Goal: Task Accomplishment & Management: Manage account settings

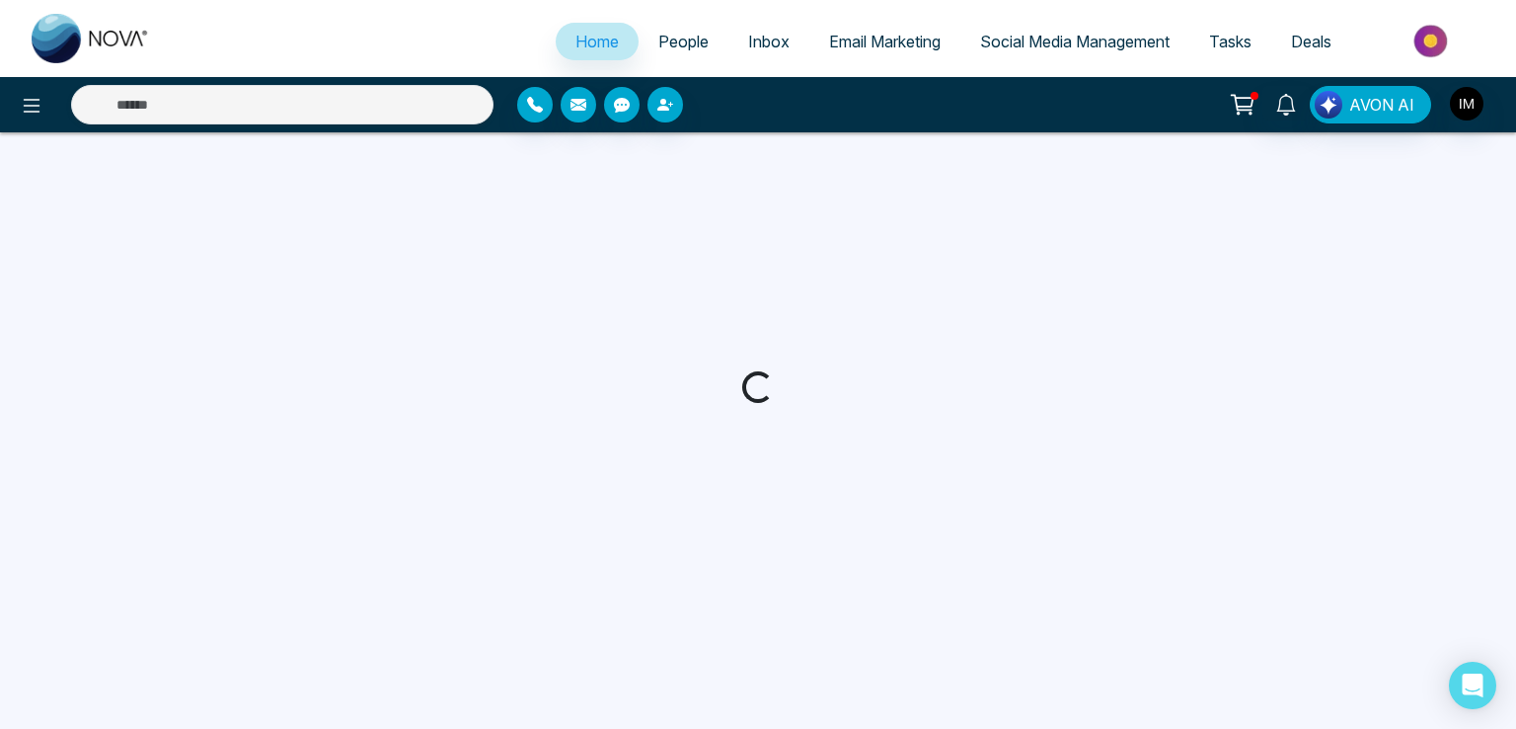
select select "*"
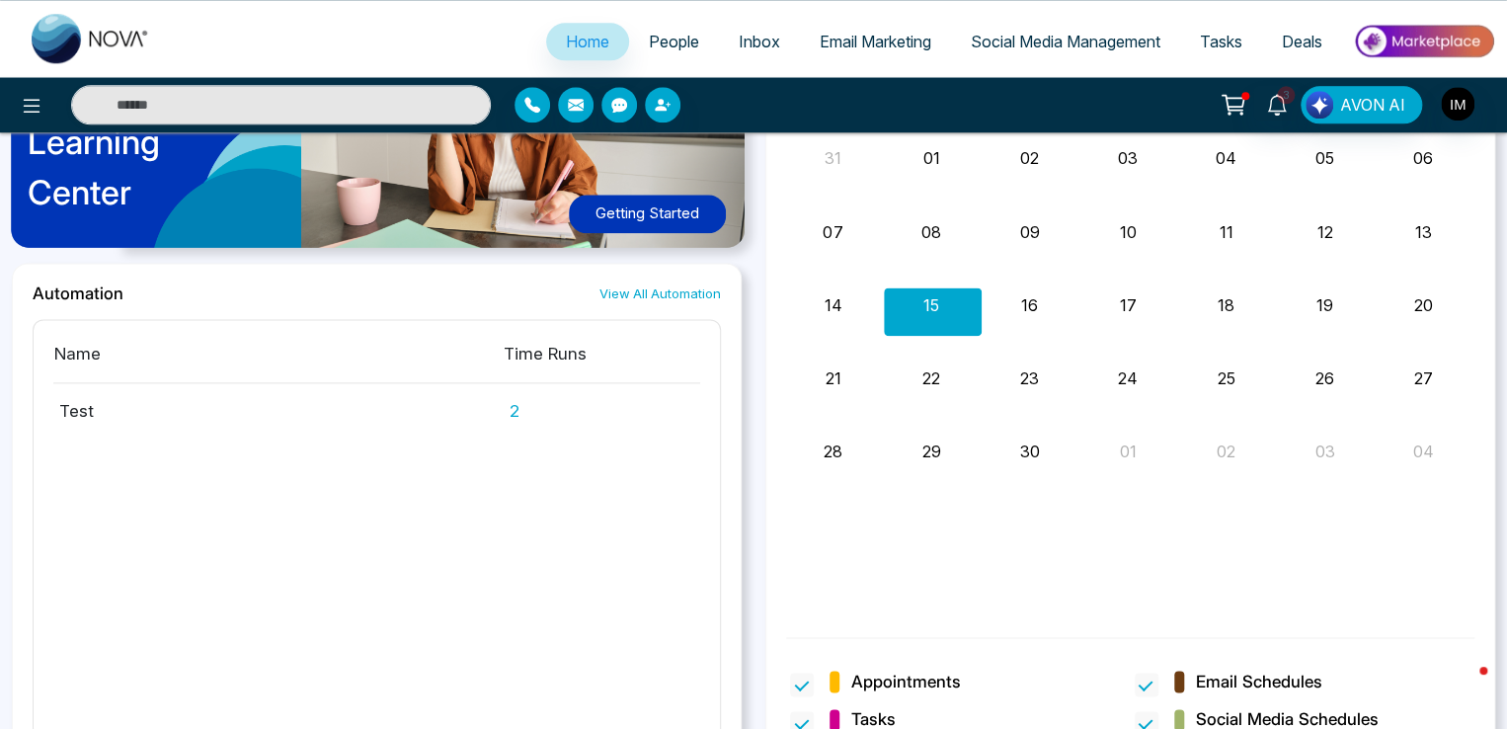
scroll to position [1181, 0]
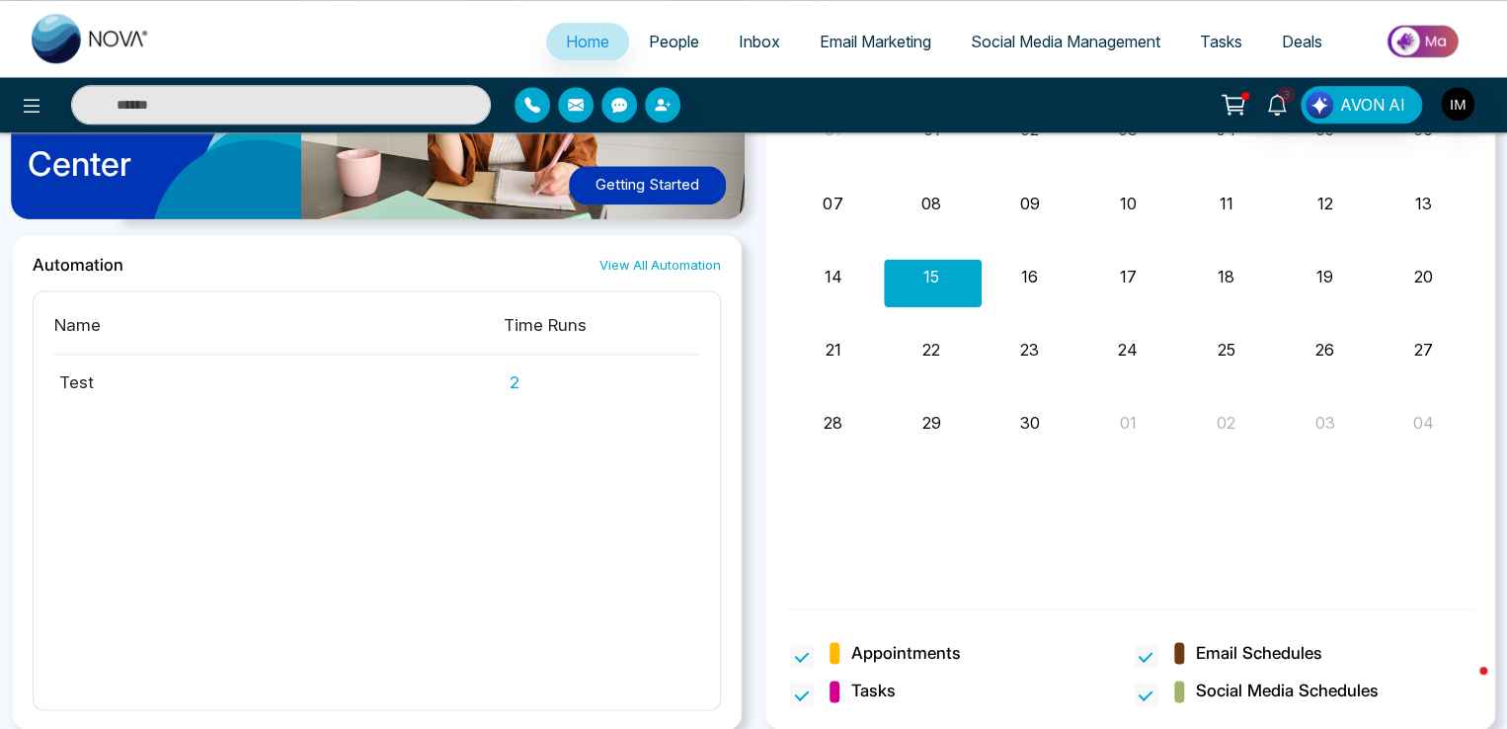
click at [664, 50] on span "People" at bounding box center [674, 42] width 50 height 20
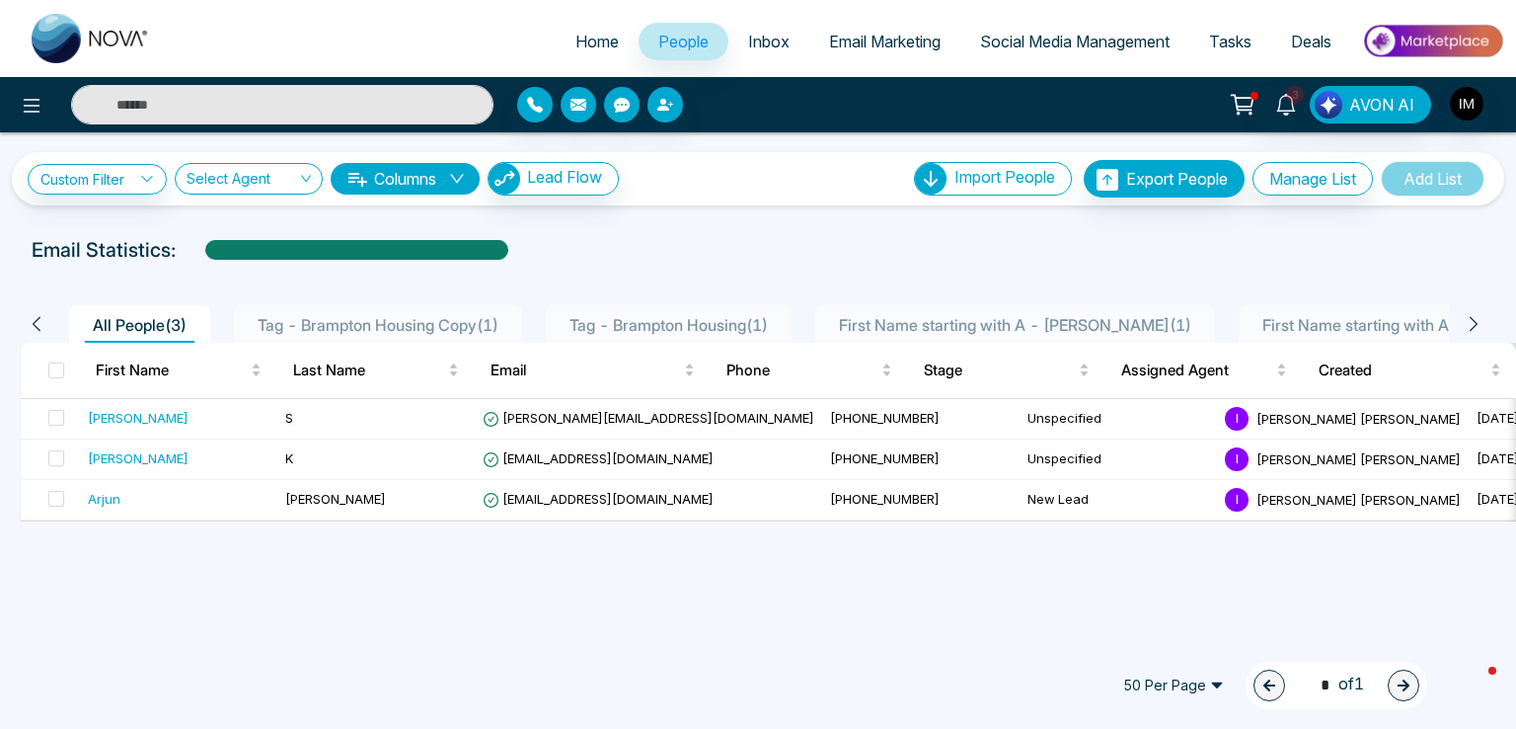
click at [763, 33] on span "Inbox" at bounding box center [768, 42] width 41 height 20
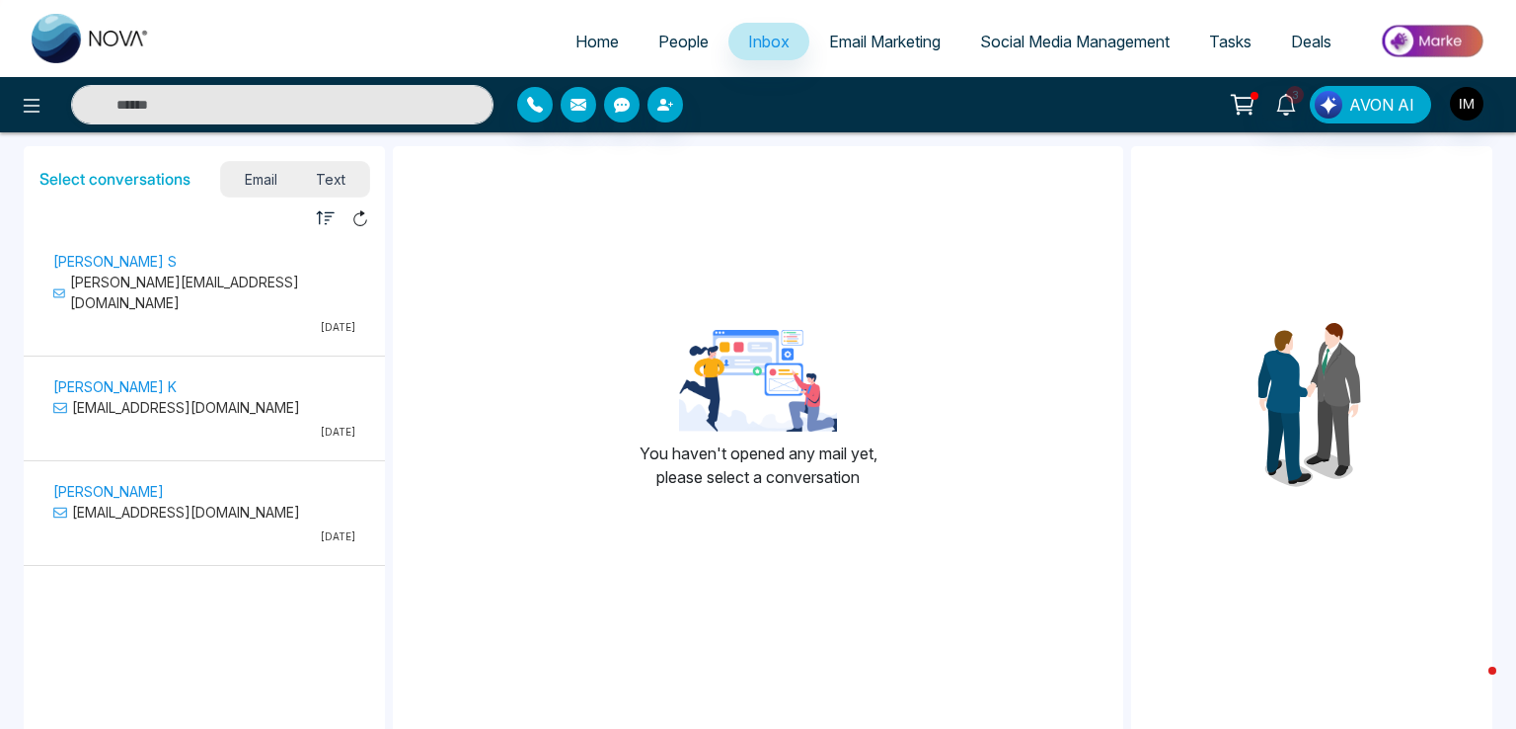
click at [278, 277] on p "[PERSON_NAME][EMAIL_ADDRESS][DOMAIN_NAME]" at bounding box center [204, 291] width 302 height 41
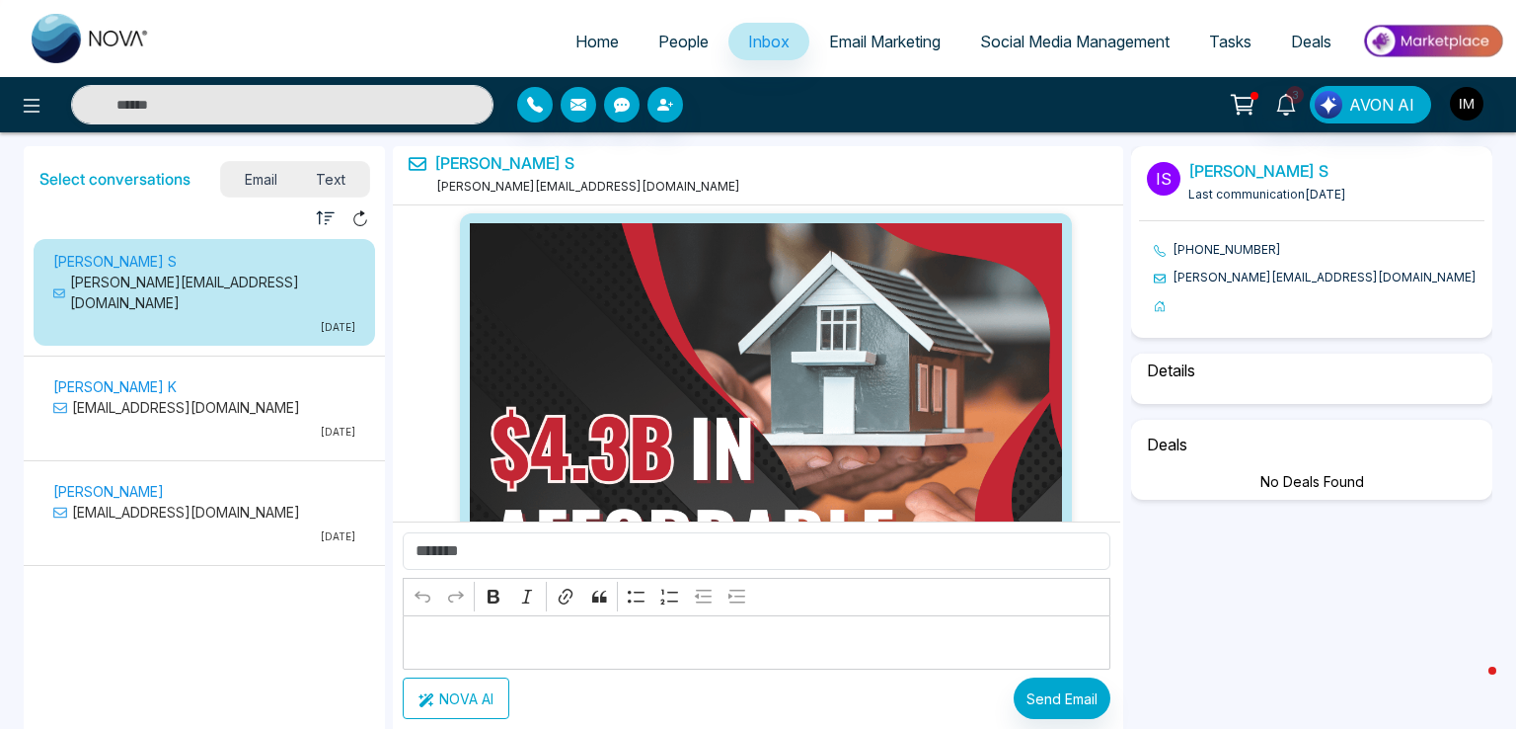
select select "*"
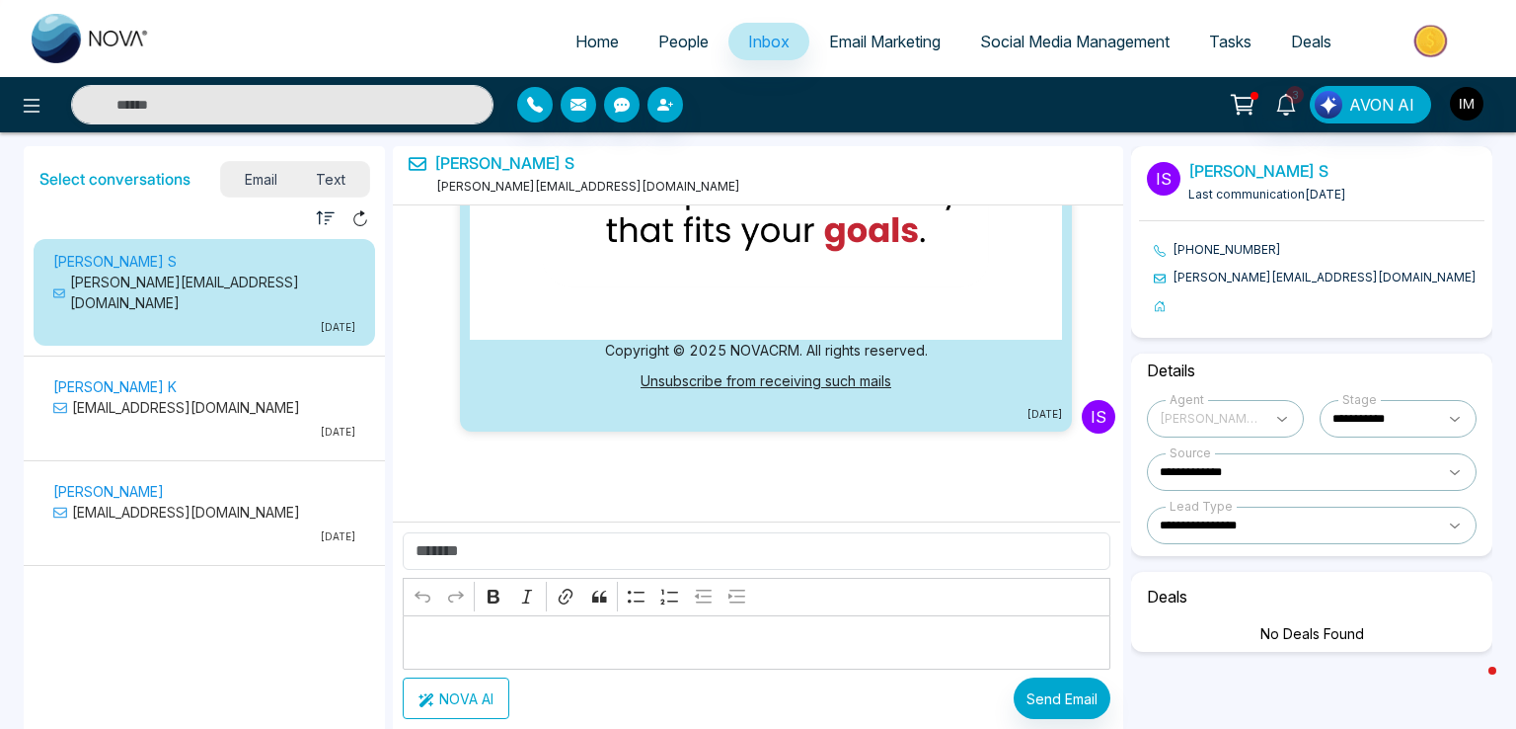
click at [301, 364] on div "[PERSON_NAME] K [EMAIL_ADDRESS][DOMAIN_NAME] [DATE]" at bounding box center [205, 407] width 342 height 86
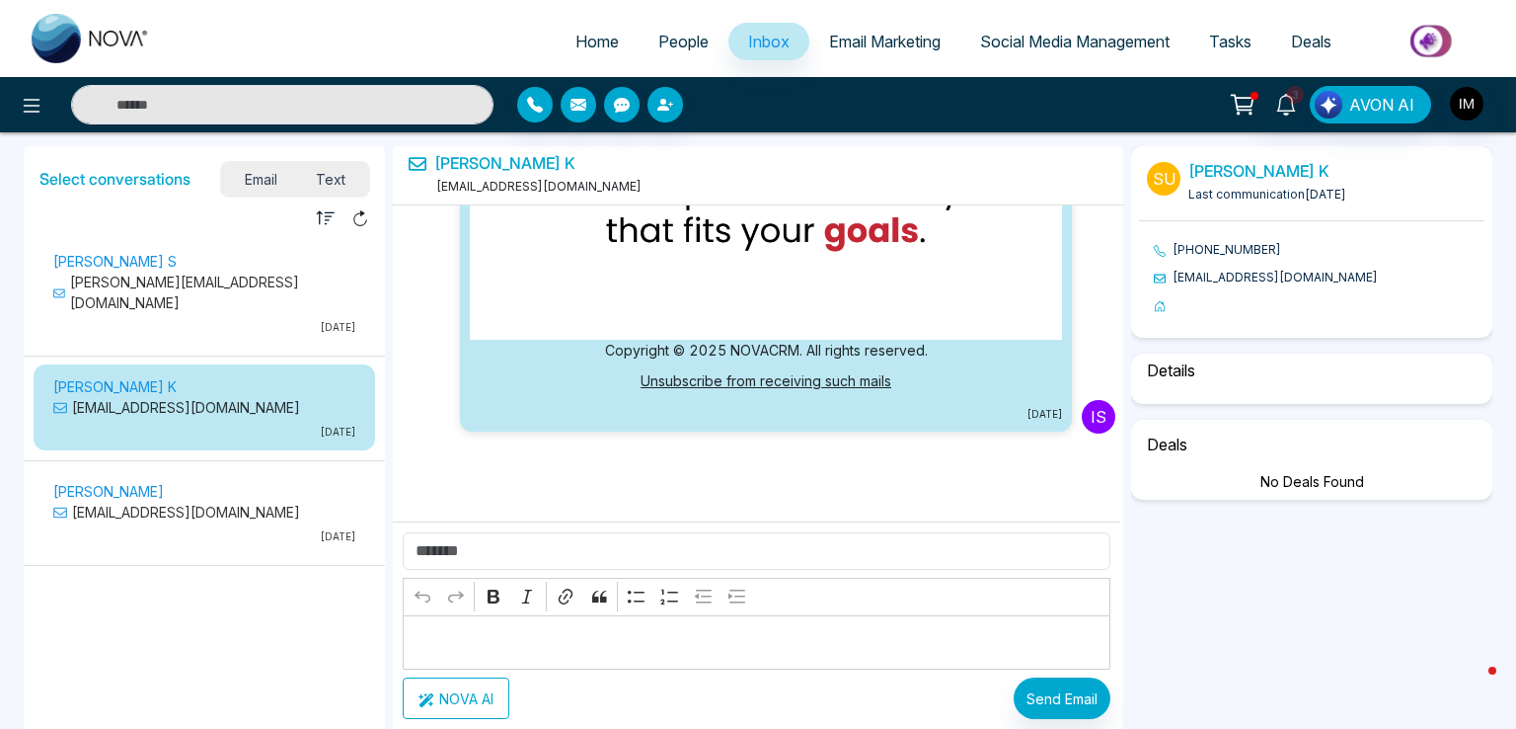
select select "*"
select select "**********"
select select "*****"
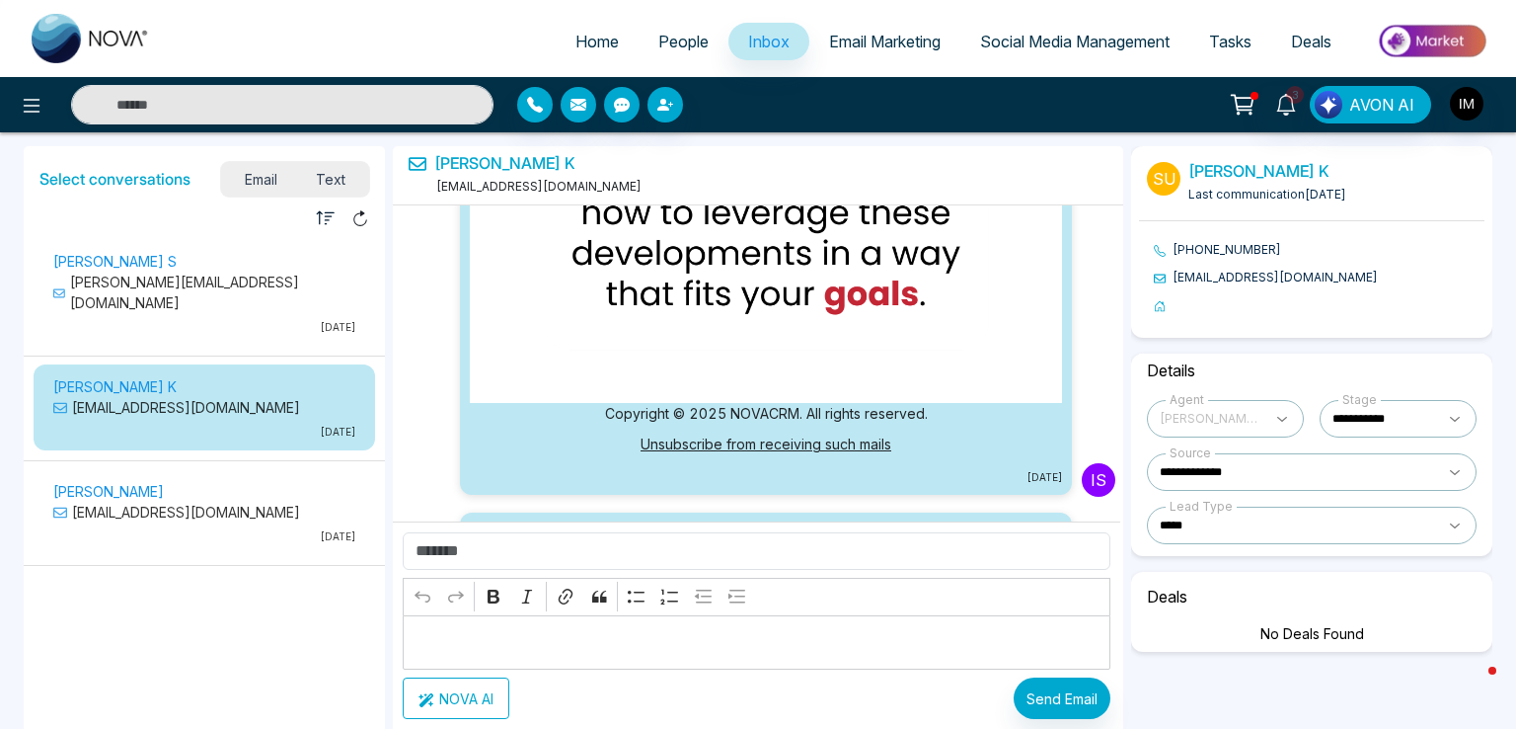
click at [892, 48] on span "Email Marketing" at bounding box center [885, 42] width 112 height 20
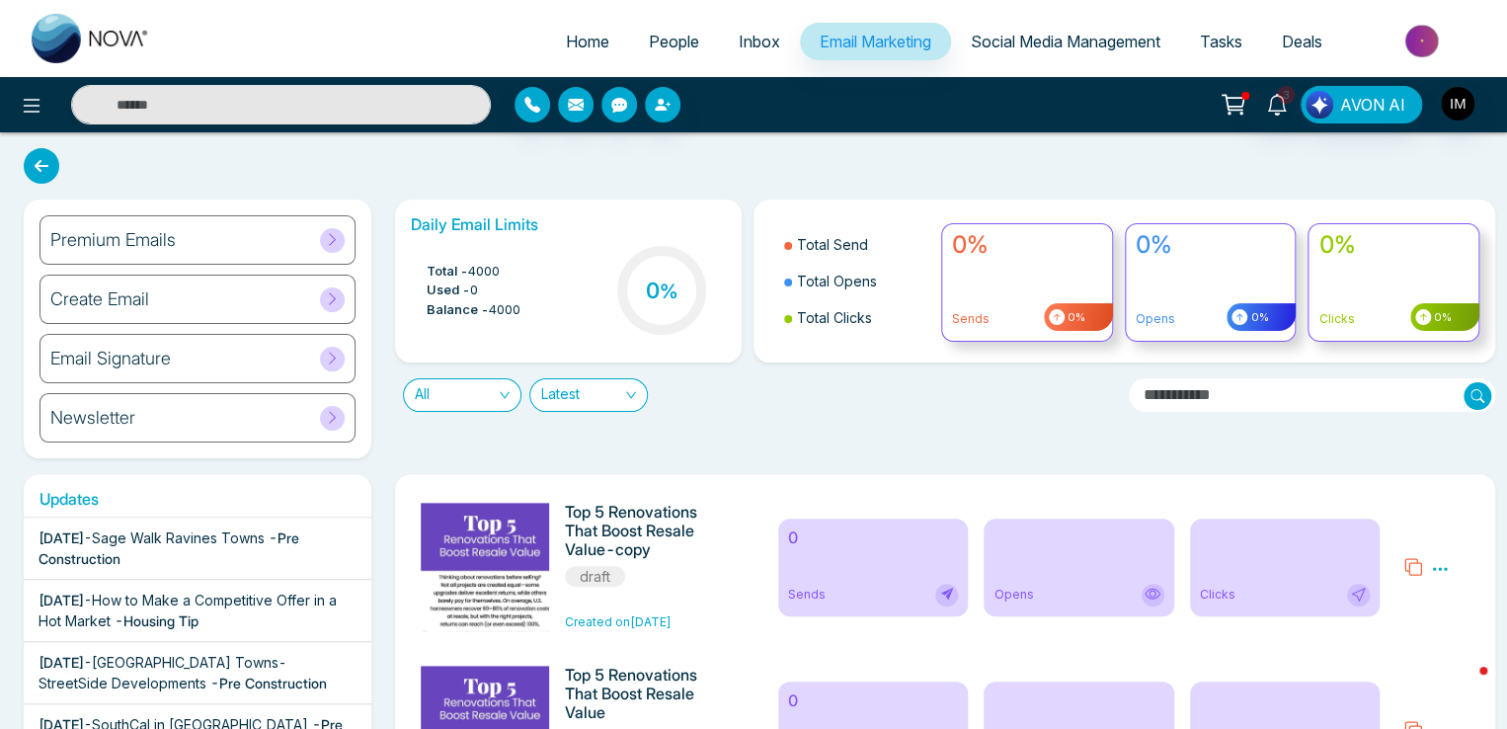
click at [1094, 35] on span "Social Media Management" at bounding box center [1065, 42] width 190 height 20
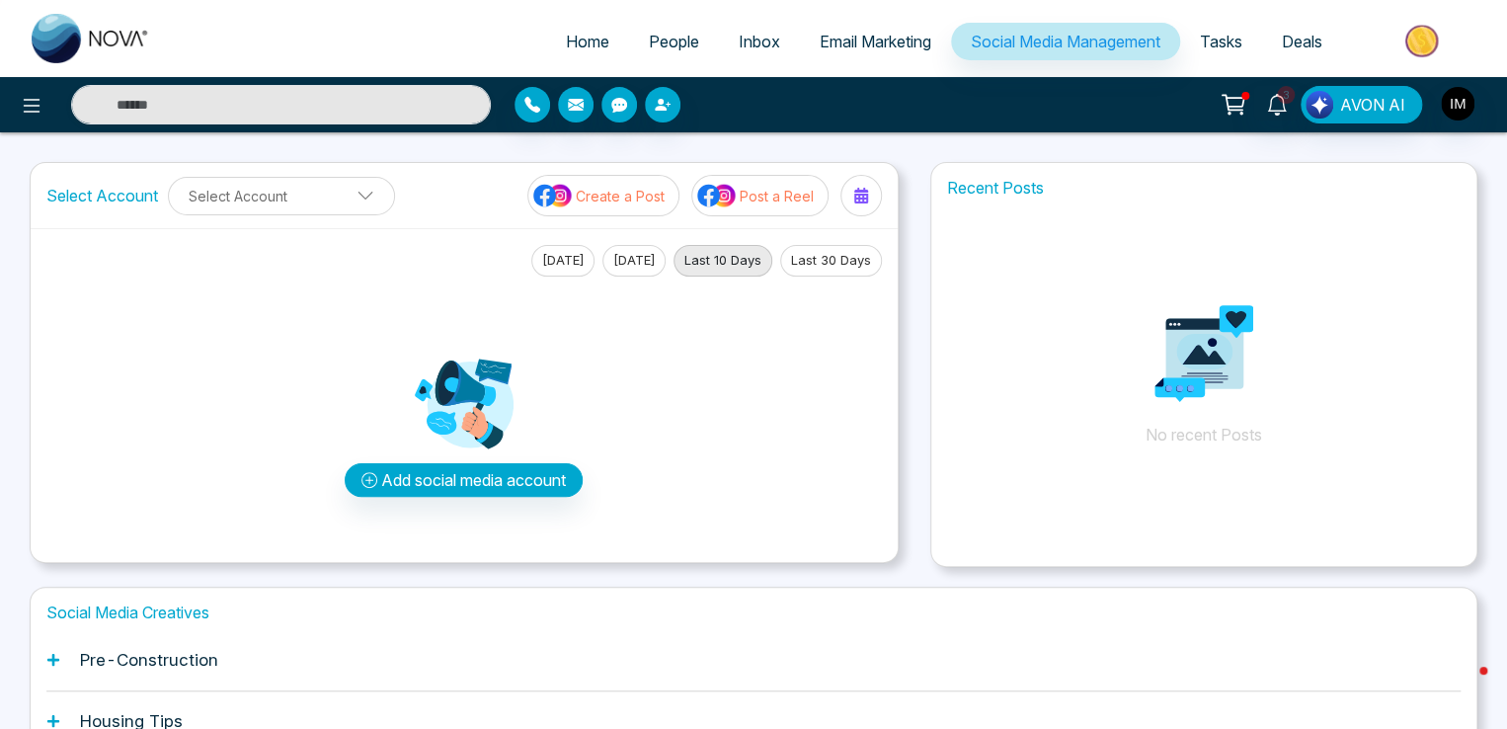
scroll to position [178, 0]
